Goal: Transaction & Acquisition: Purchase product/service

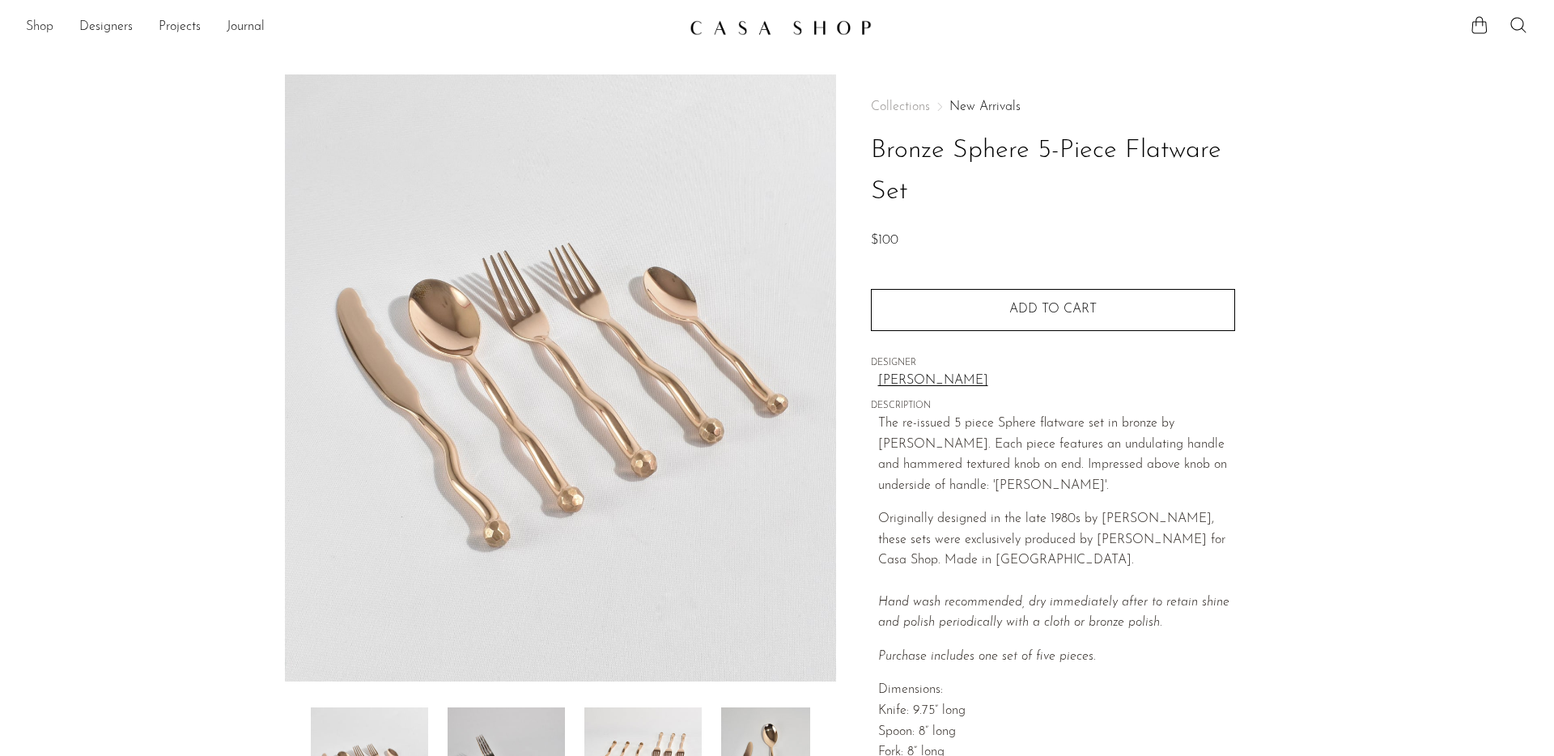
click at [44, 28] on link "Shop" at bounding box center [40, 27] width 28 height 21
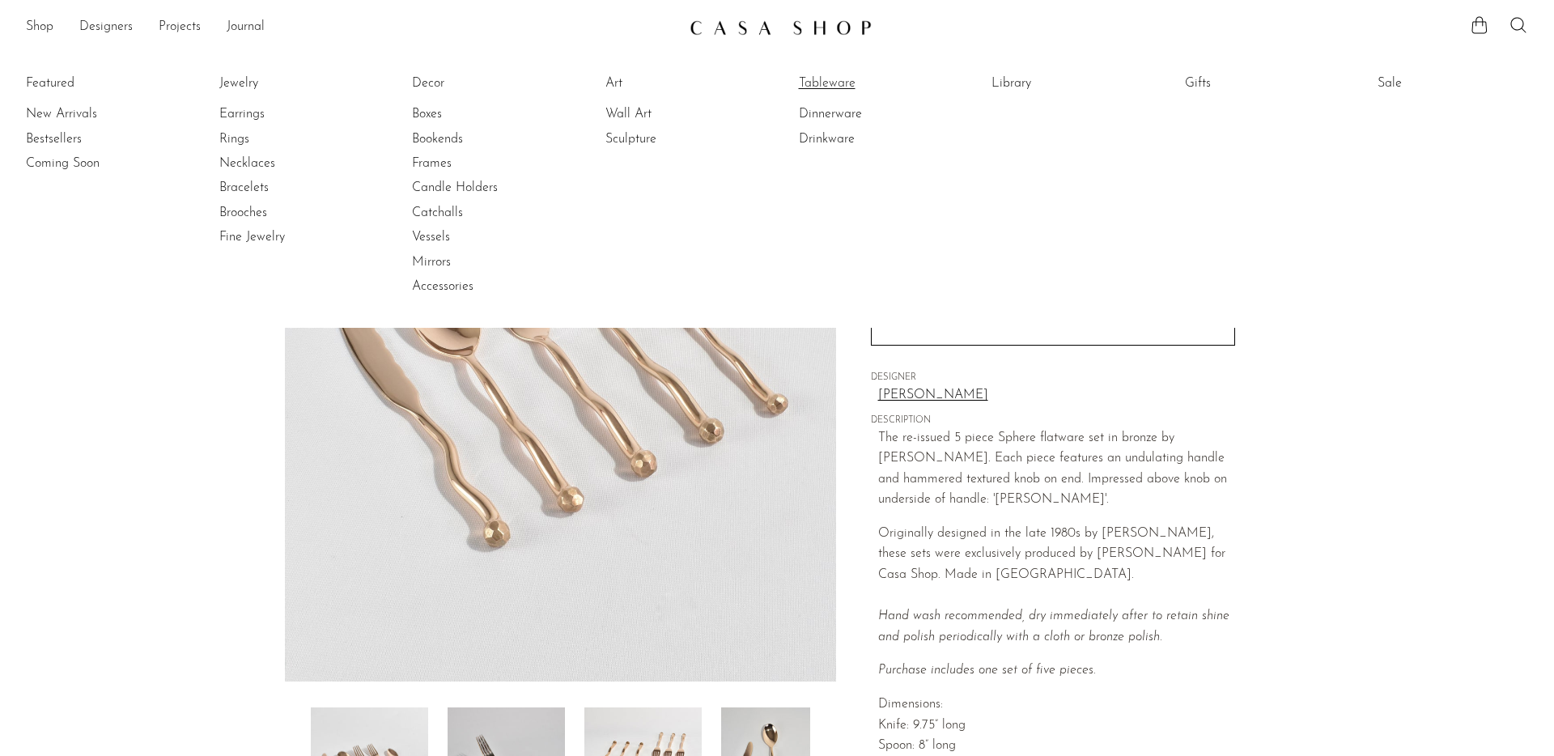
click at [820, 88] on link "Tableware" at bounding box center [859, 83] width 121 height 18
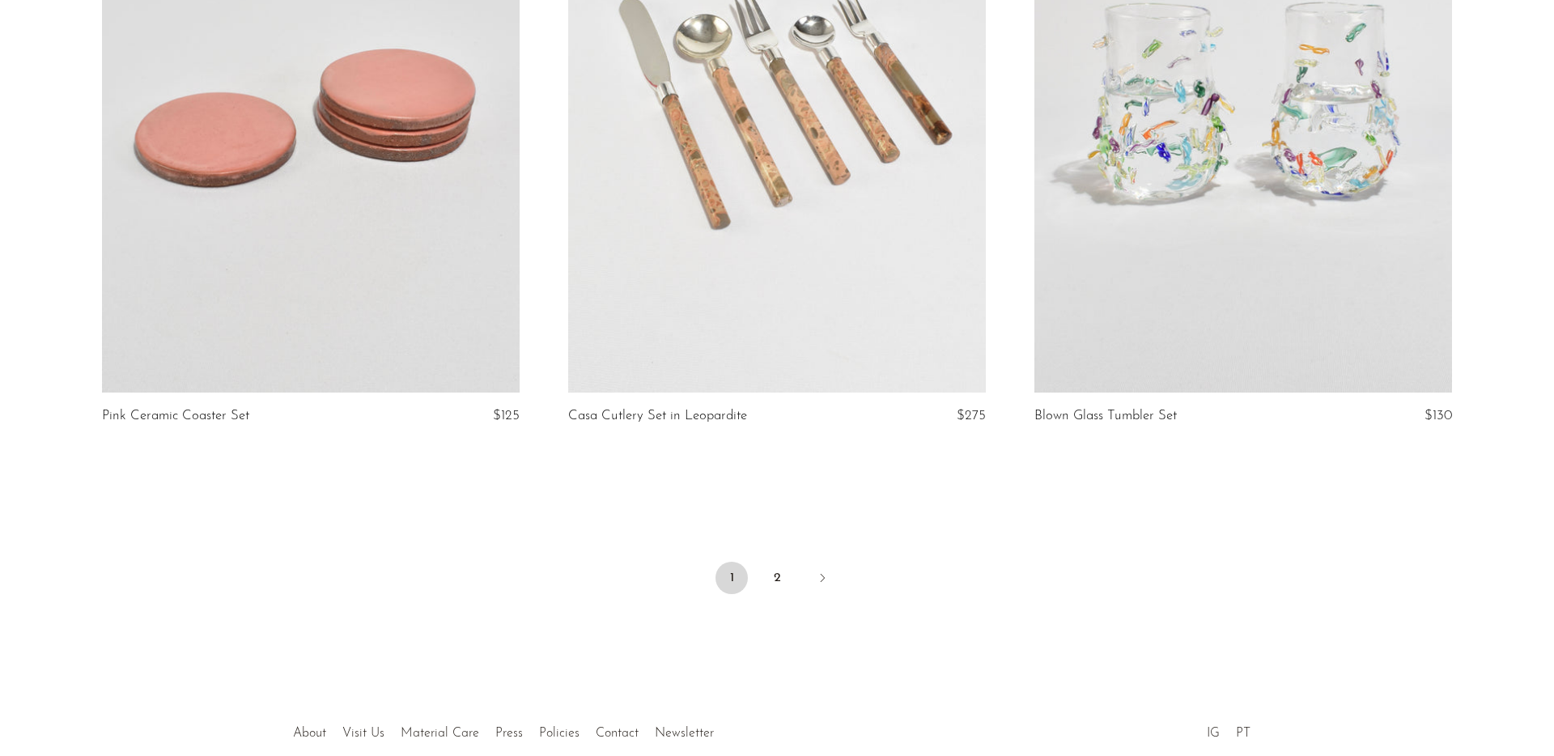
scroll to position [7660, 0]
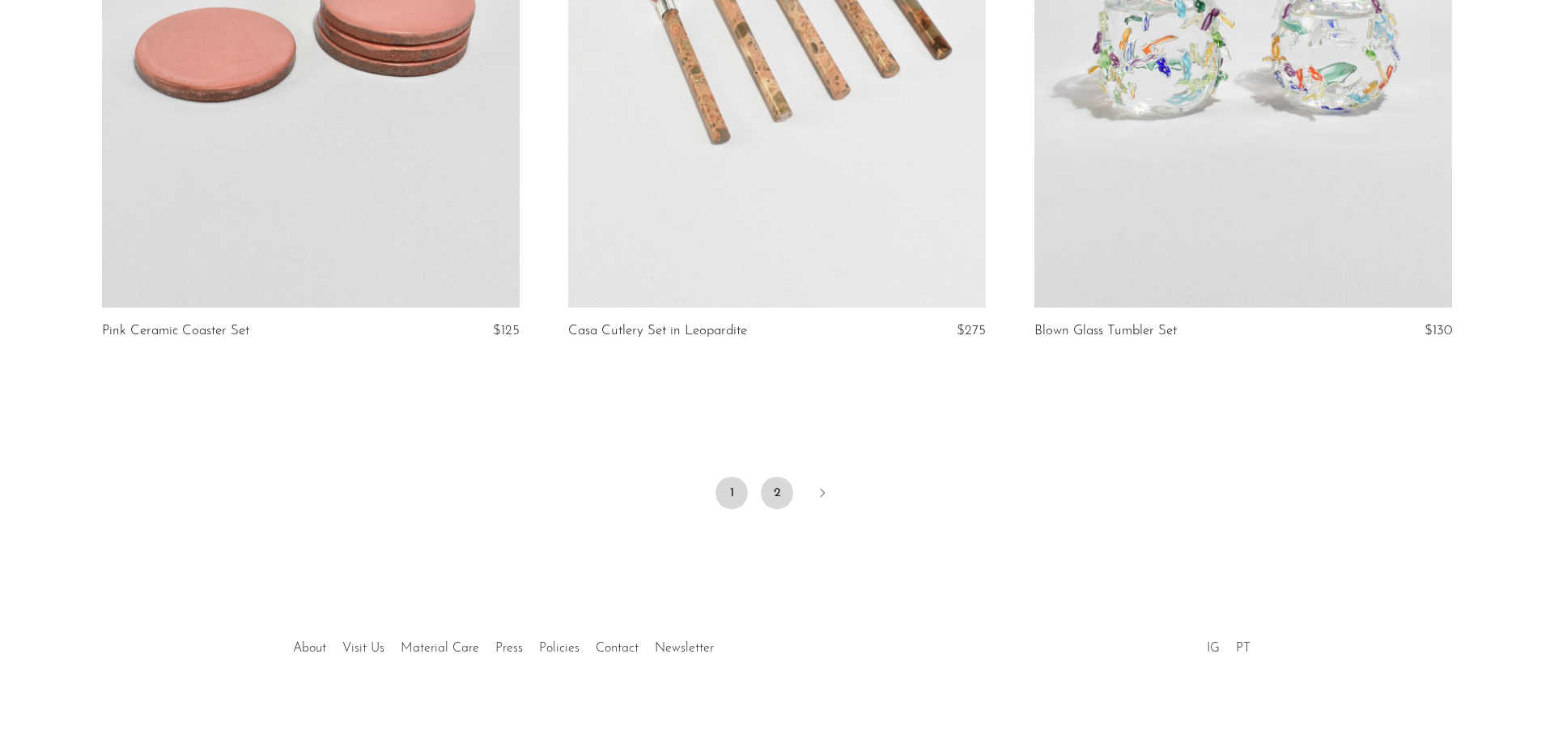
click at [780, 504] on link "2" at bounding box center [777, 493] width 32 height 32
